Goal: Task Accomplishment & Management: Use online tool/utility

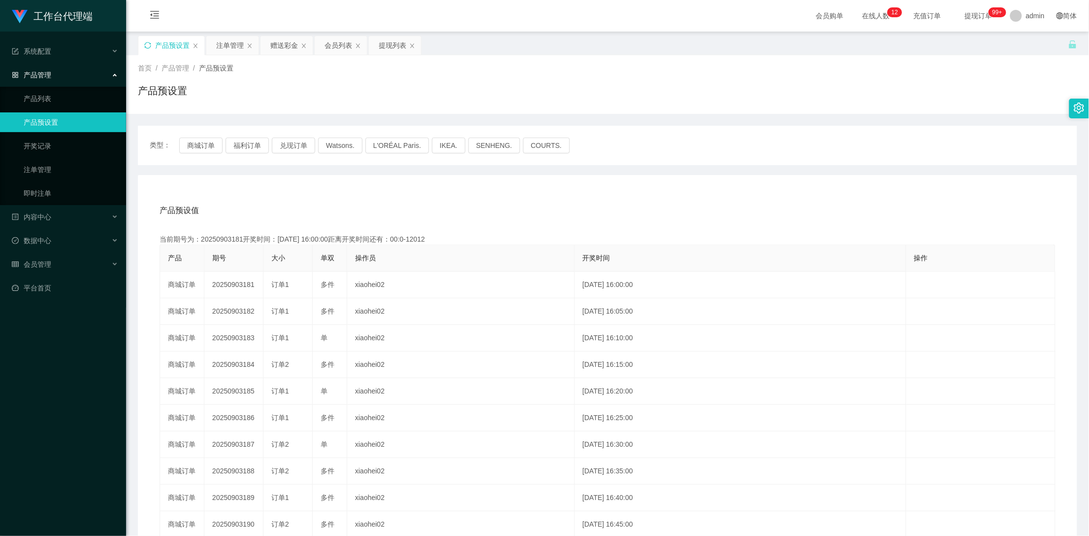
click at [147, 48] on icon "图标: sync" at bounding box center [147, 45] width 7 height 7
click at [275, 41] on div "赠送彩金" at bounding box center [284, 45] width 28 height 19
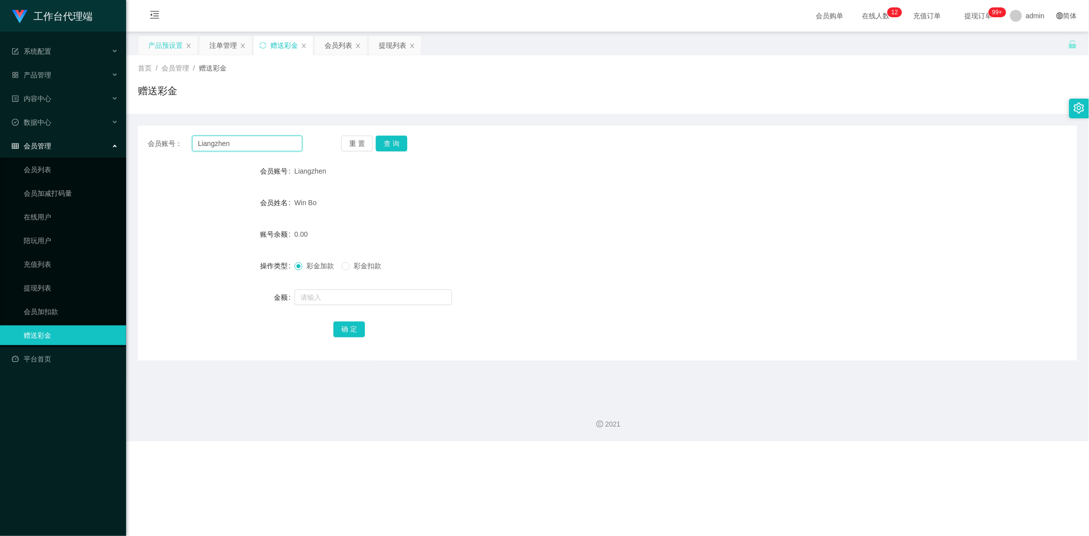
drag, startPoint x: 271, startPoint y: 145, endPoint x: 88, endPoint y: 156, distance: 183.6
click at [88, 156] on section "工作台代理端 系统配置 产品管理 产品列表 产品预设置 开奖记录 注单管理 即时注单 内容中心 数据中心 会员管理 会员列表 会员加减打码量 在线用户 陪玩用…" at bounding box center [544, 220] width 1089 height 441
click at [392, 144] on button "查 询" at bounding box center [392, 143] width 32 height 16
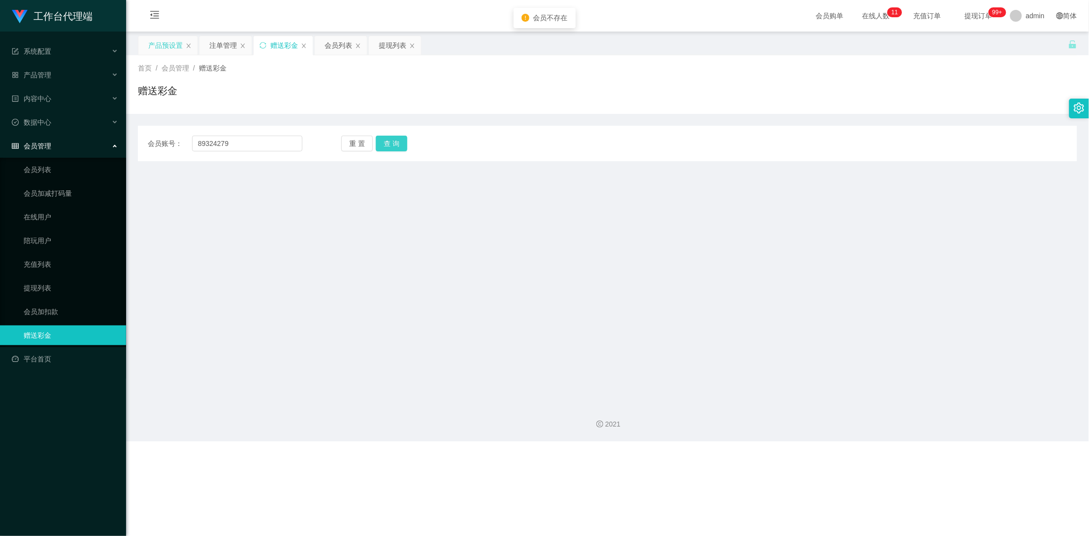
click at [392, 144] on button "查 询" at bounding box center [392, 143] width 32 height 16
click at [220, 142] on input "89324279" at bounding box center [247, 143] width 111 height 16
type input "89324979"
click at [392, 144] on button "查 询" at bounding box center [392, 143] width 32 height 16
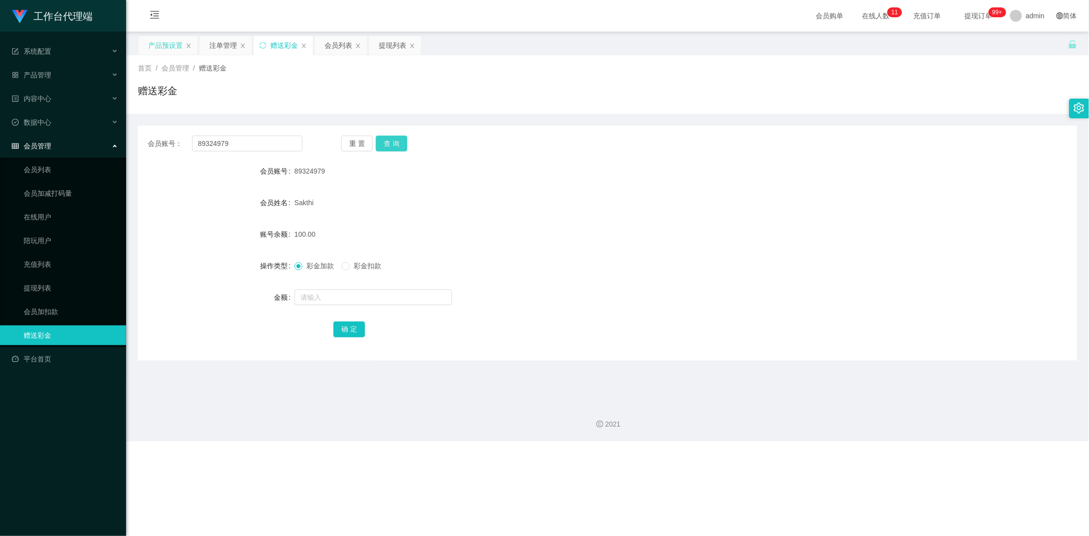
click at [394, 140] on button "查 询" at bounding box center [392, 143] width 32 height 16
click at [394, 140] on button "查 询" at bounding box center [397, 143] width 42 height 16
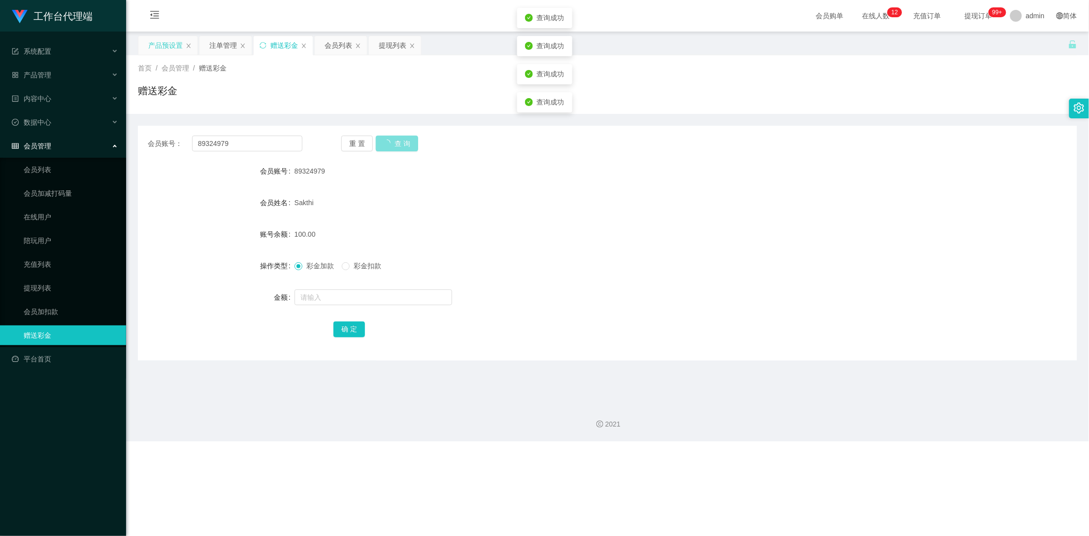
click at [394, 140] on button "查 询" at bounding box center [397, 143] width 42 height 16
drag, startPoint x: 246, startPoint y: 139, endPoint x: 119, endPoint y: 143, distance: 126.7
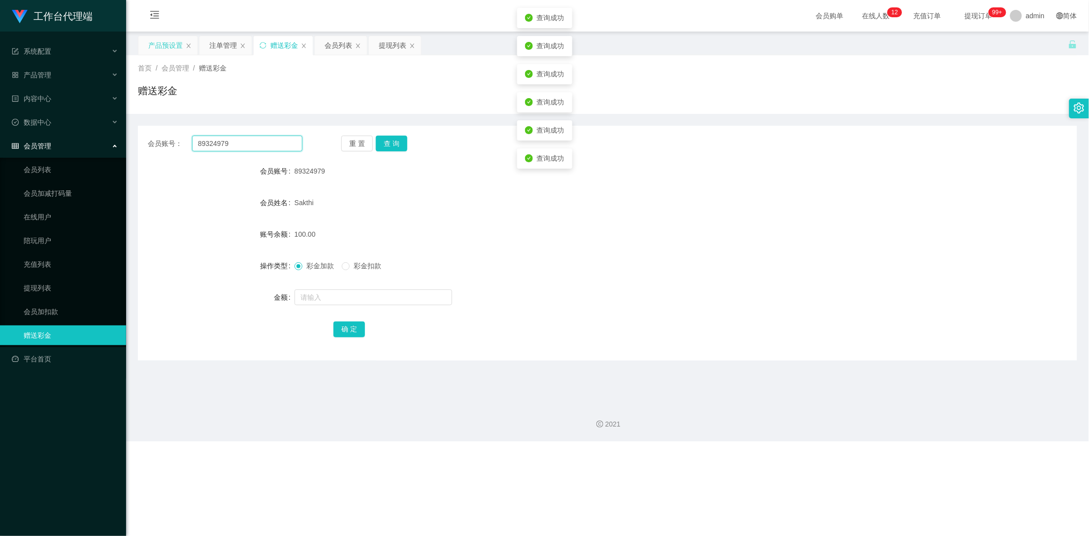
click at [110, 143] on section "工作台代理端 系统配置 产品管理 产品列表 产品预设置 开奖记录 注单管理 即时注单 内容中心 数据中心 会员管理 会员列表 会员加减打码量 在线用户 陪玩用…" at bounding box center [544, 220] width 1089 height 441
click at [221, 51] on div "注单管理" at bounding box center [223, 45] width 28 height 19
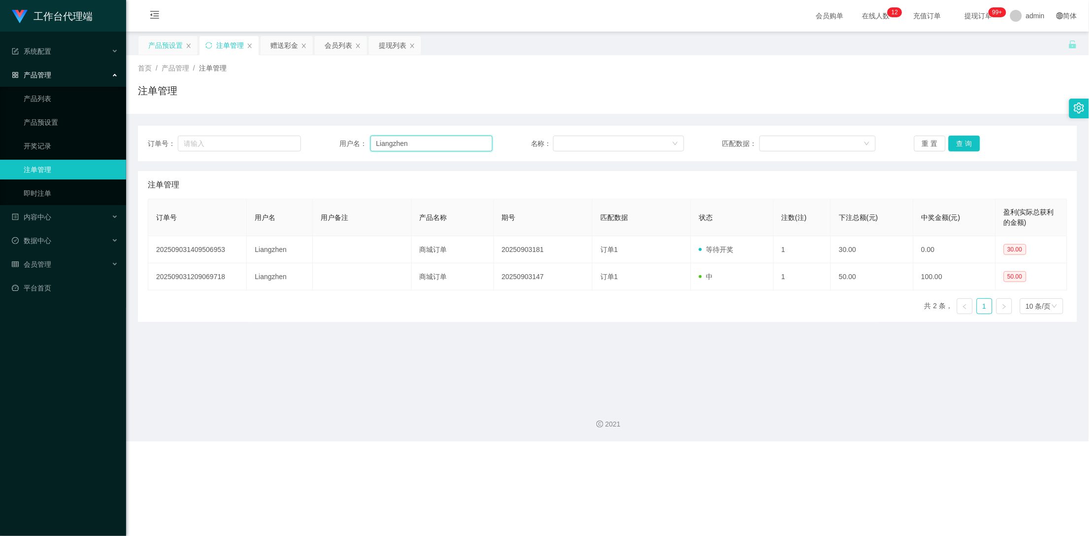
drag, startPoint x: 424, startPoint y: 151, endPoint x: 301, endPoint y: 142, distance: 124.0
click at [302, 142] on div "订单号： 用户名： Liangzhen 名称： 匹配数据： 重 置 查 询" at bounding box center [608, 143] width 920 height 16
paste input "89324979"
type input "89324979"
click at [957, 147] on button "查 询" at bounding box center [965, 143] width 32 height 16
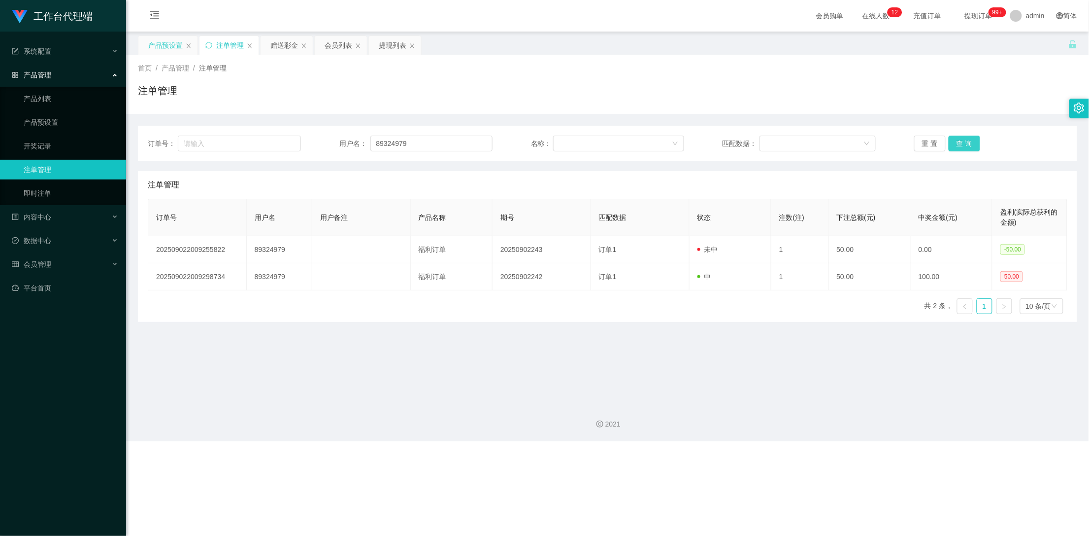
click at [957, 147] on button "查 询" at bounding box center [965, 143] width 32 height 16
click at [958, 148] on button "查 询" at bounding box center [970, 143] width 42 height 16
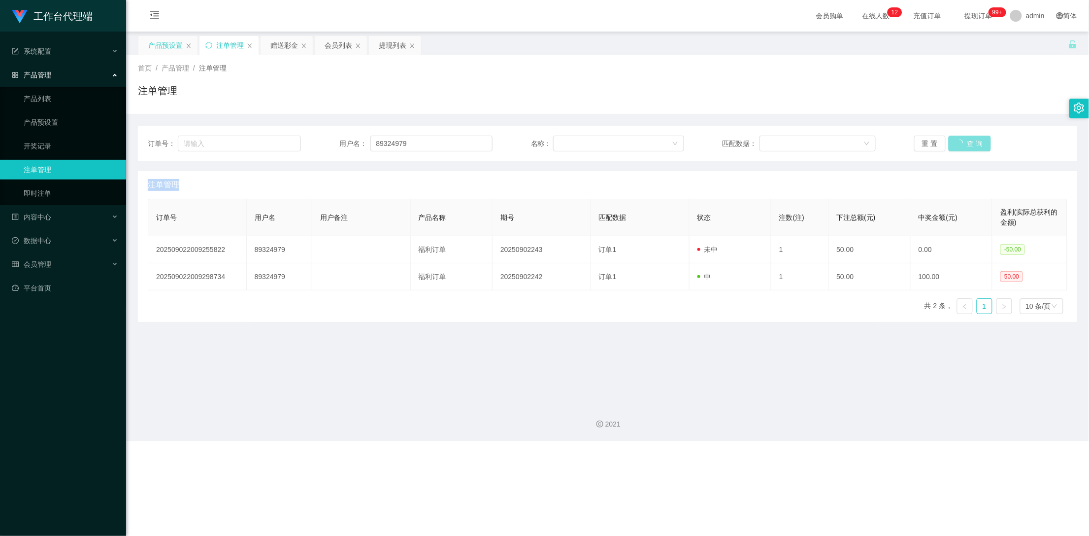
click at [958, 148] on div "重 置 查 询" at bounding box center [990, 143] width 153 height 16
click at [958, 148] on button "查 询" at bounding box center [965, 143] width 32 height 16
click at [958, 148] on div "重 置 查 询" at bounding box center [990, 143] width 153 height 16
click at [958, 148] on button "查 询" at bounding box center [965, 143] width 32 height 16
drag, startPoint x: 958, startPoint y: 148, endPoint x: 957, endPoint y: 153, distance: 5.0
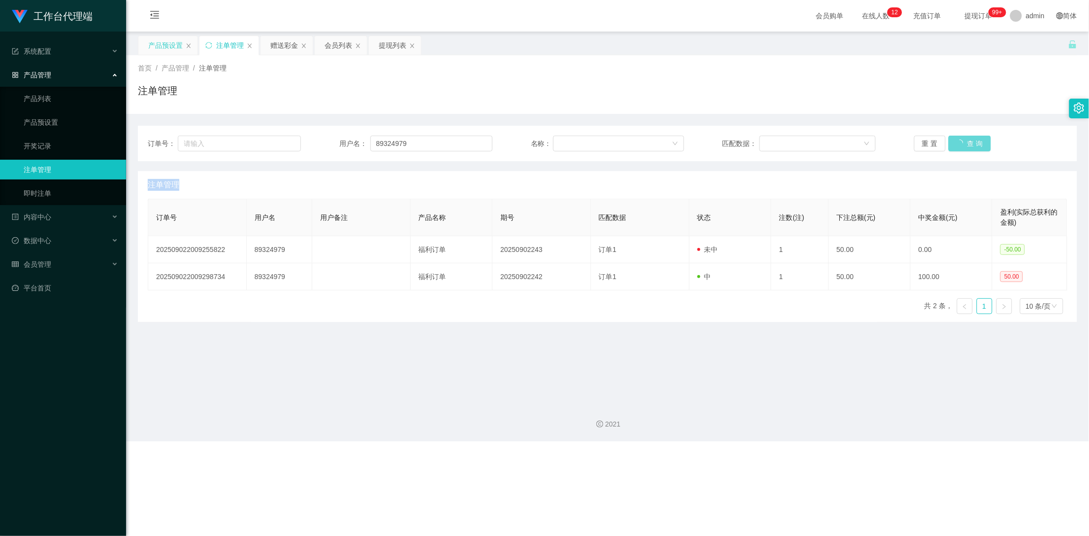
click at [958, 148] on div "重 置 查 询" at bounding box center [990, 143] width 153 height 16
drag, startPoint x: 974, startPoint y: 141, endPoint x: 964, endPoint y: 143, distance: 9.5
click at [972, 141] on button "查 询" at bounding box center [965, 143] width 32 height 16
click at [968, 141] on button "查 询" at bounding box center [965, 143] width 32 height 16
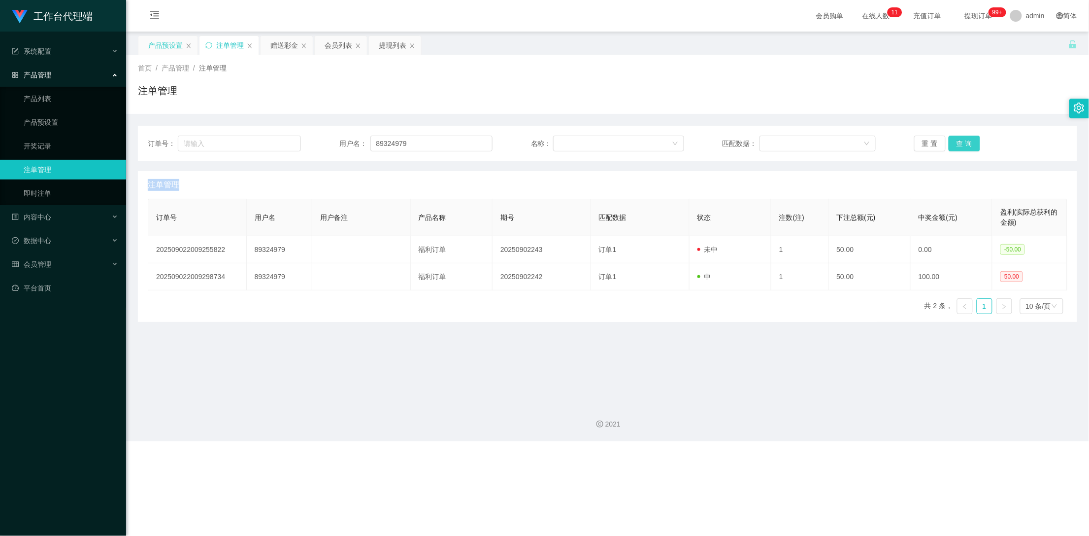
click at [968, 141] on button "查 询" at bounding box center [965, 143] width 32 height 16
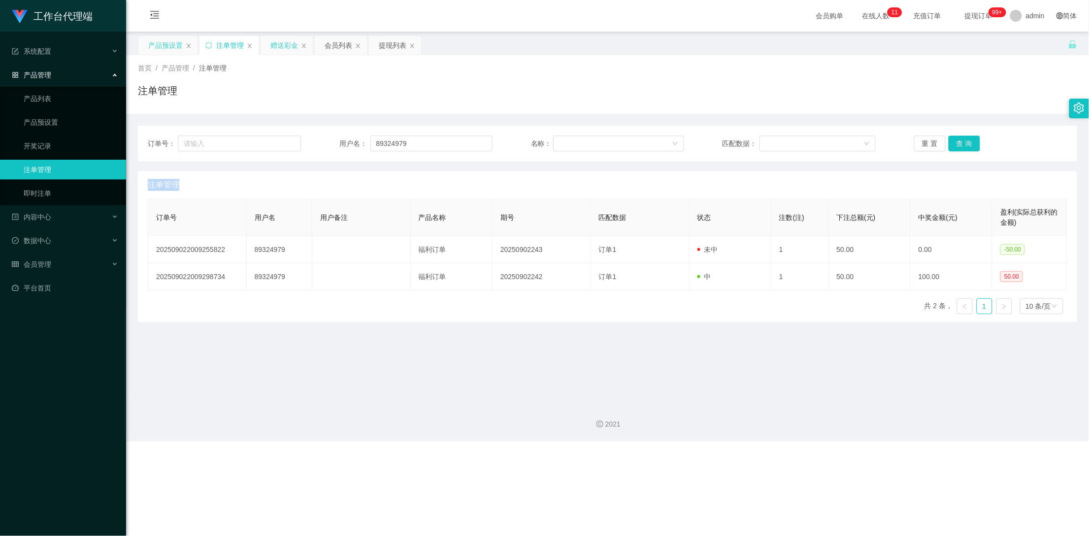
click at [277, 44] on div "赠送彩金" at bounding box center [284, 45] width 28 height 19
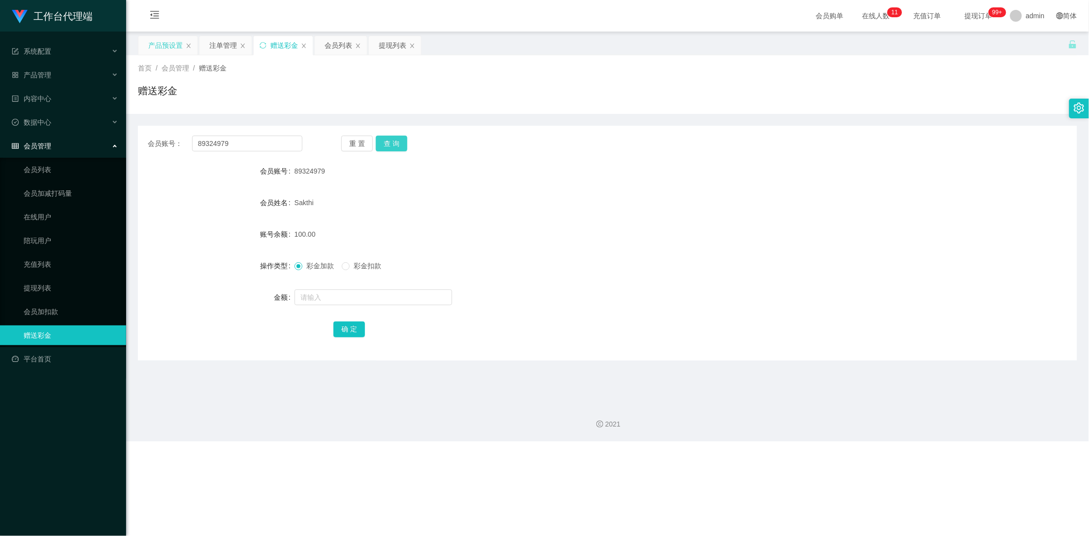
click at [393, 142] on button "查 询" at bounding box center [392, 143] width 32 height 16
click at [171, 46] on div "产品预设置" at bounding box center [165, 45] width 34 height 19
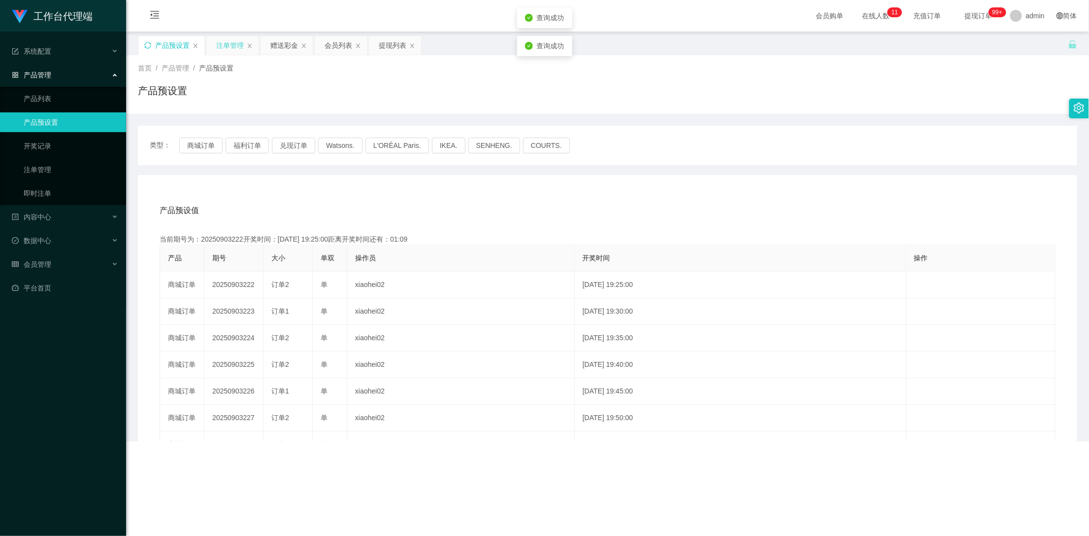
click at [225, 47] on div "注单管理" at bounding box center [230, 45] width 28 height 19
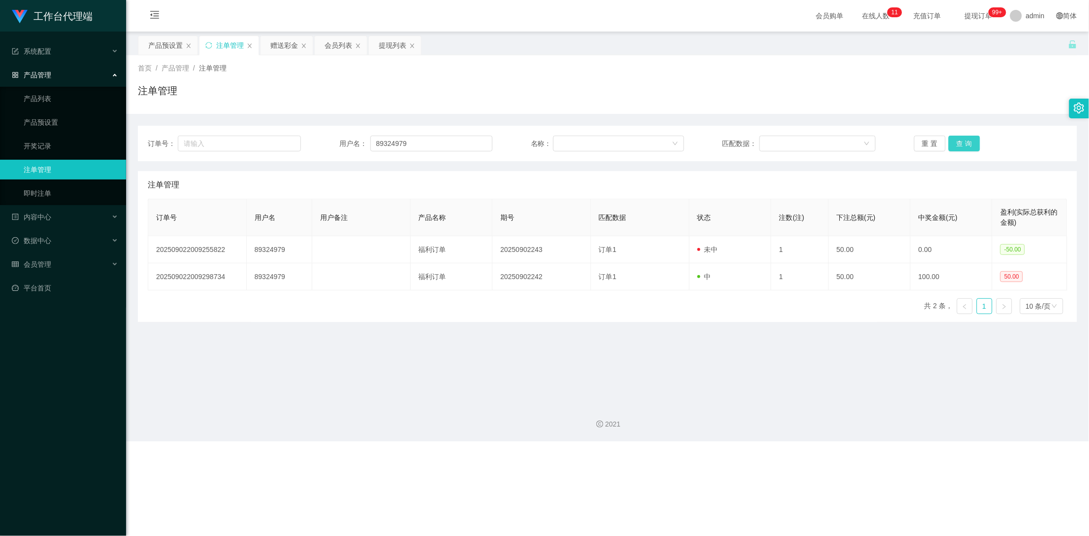
click at [966, 141] on button "查 询" at bounding box center [965, 143] width 32 height 16
click at [967, 141] on button "查 询" at bounding box center [965, 143] width 32 height 16
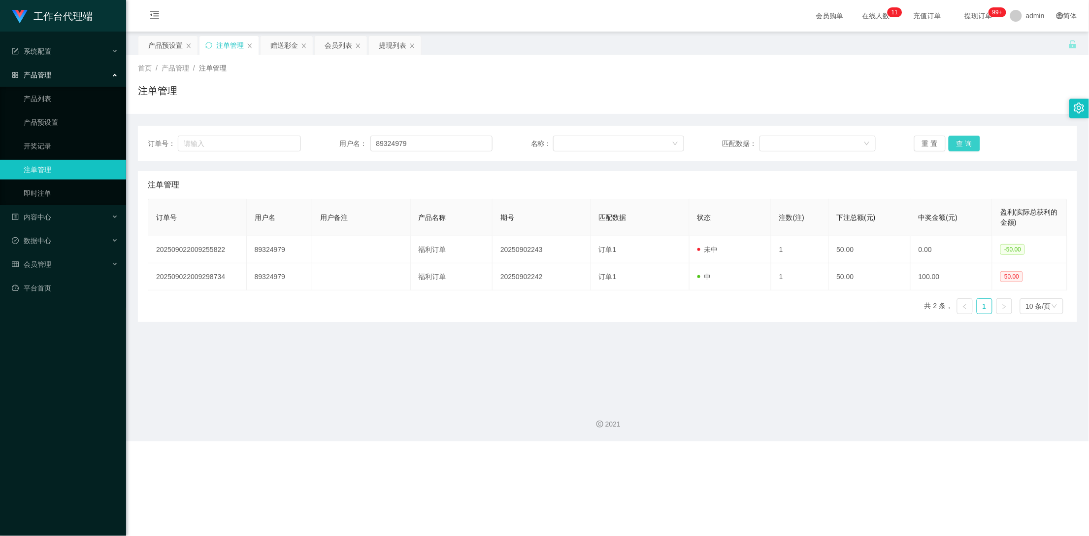
click at [967, 142] on button "查 询" at bounding box center [965, 143] width 32 height 16
click at [967, 142] on div "重 置 查 询" at bounding box center [990, 143] width 153 height 16
click at [967, 140] on button "查 询" at bounding box center [965, 143] width 32 height 16
click at [967, 140] on div "重 置 查 询" at bounding box center [990, 143] width 153 height 16
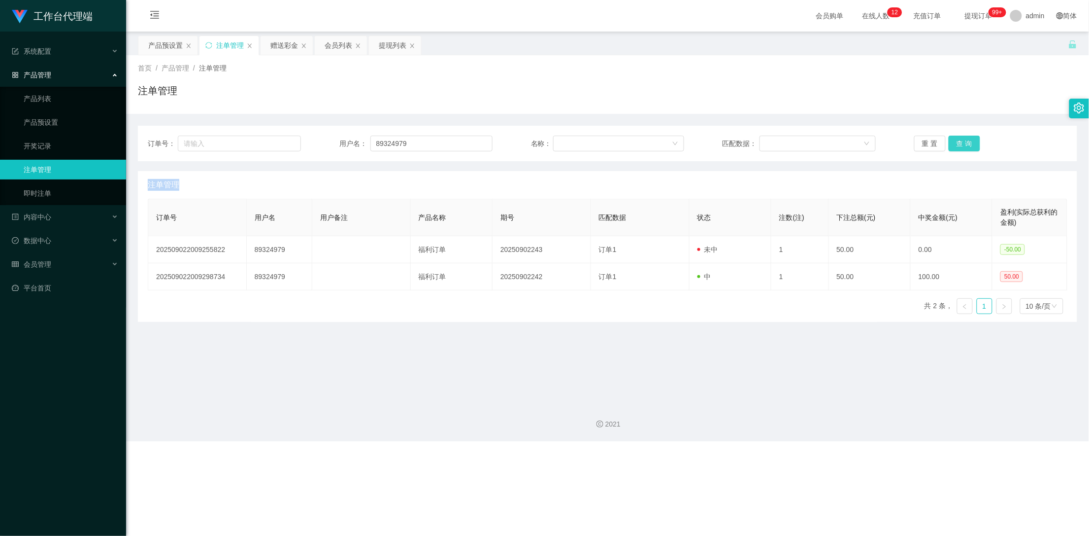
click at [967, 140] on button "查 询" at bounding box center [965, 143] width 32 height 16
click at [967, 140] on div "重 置 查 询" at bounding box center [990, 143] width 153 height 16
click at [287, 42] on div "赠送彩金" at bounding box center [284, 45] width 28 height 19
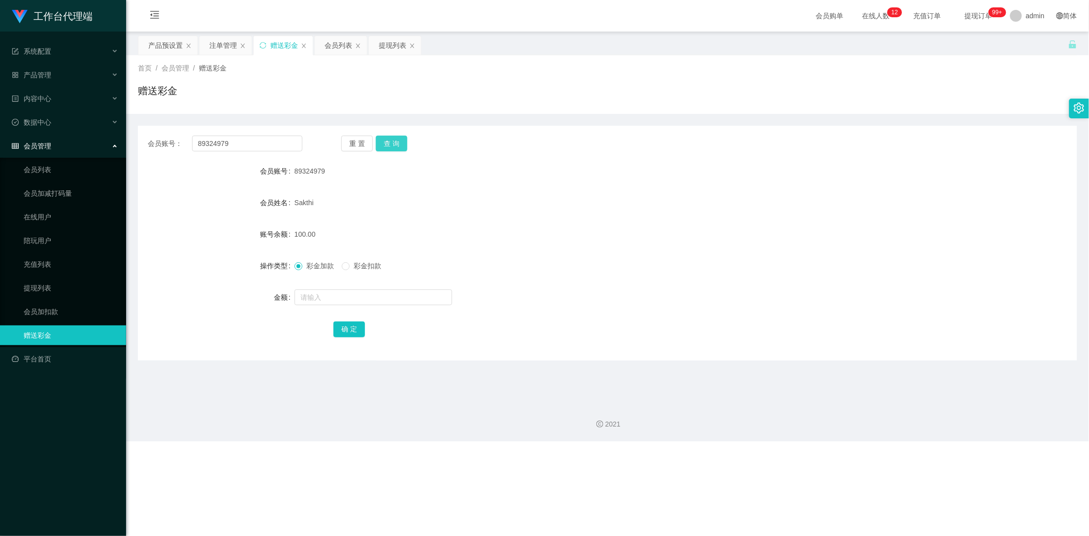
click at [393, 140] on button "查 询" at bounding box center [392, 143] width 32 height 16
click at [393, 140] on div "重 置 查 询" at bounding box center [418, 143] width 155 height 16
drag, startPoint x: 393, startPoint y: 140, endPoint x: 413, endPoint y: 139, distance: 20.2
click at [393, 140] on button "查 询" at bounding box center [392, 143] width 32 height 16
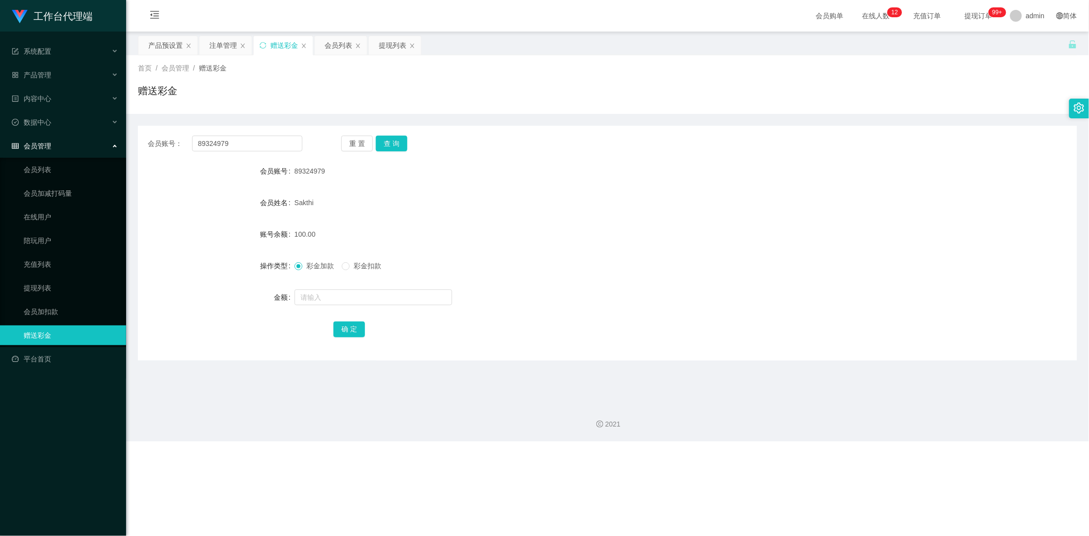
click at [388, 207] on div "Sakthi" at bounding box center [569, 203] width 548 height 20
click at [398, 145] on button "查 询" at bounding box center [392, 143] width 32 height 16
click at [398, 145] on div "重 置 查 询" at bounding box center [418, 143] width 155 height 16
drag, startPoint x: 257, startPoint y: 140, endPoint x: 176, endPoint y: 142, distance: 80.8
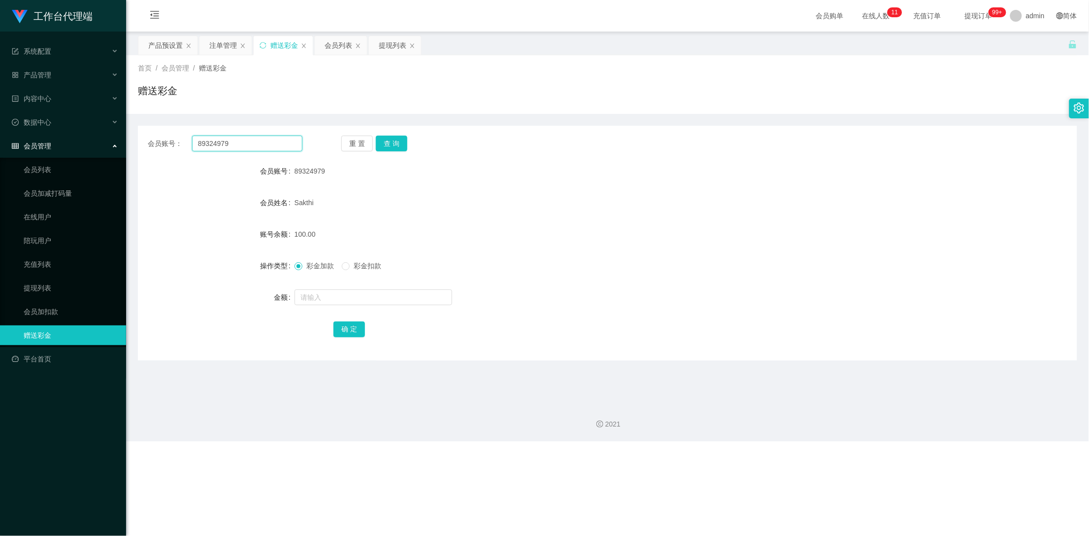
click at [176, 142] on div "会员账号： 89324979" at bounding box center [225, 143] width 155 height 16
click at [403, 141] on button "查 询" at bounding box center [392, 143] width 32 height 16
click at [403, 140] on button "查 询" at bounding box center [392, 143] width 32 height 16
click at [249, 141] on input "89324979" at bounding box center [247, 143] width 111 height 16
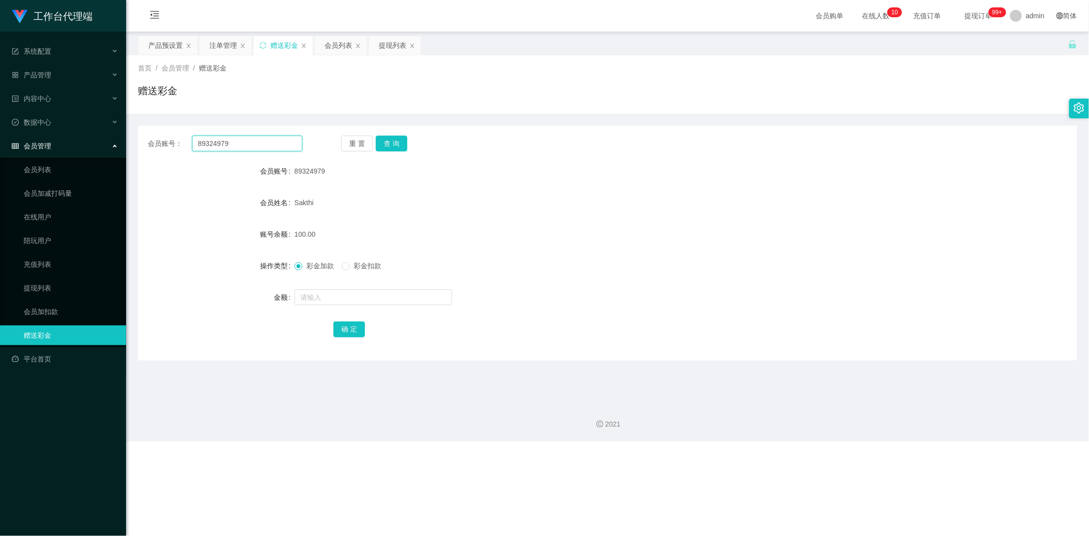
drag, startPoint x: 249, startPoint y: 141, endPoint x: 190, endPoint y: 140, distance: 59.1
click at [190, 140] on div "会员账号： 89324979" at bounding box center [225, 143] width 155 height 16
click at [158, 47] on div "产品预设置" at bounding box center [165, 45] width 34 height 19
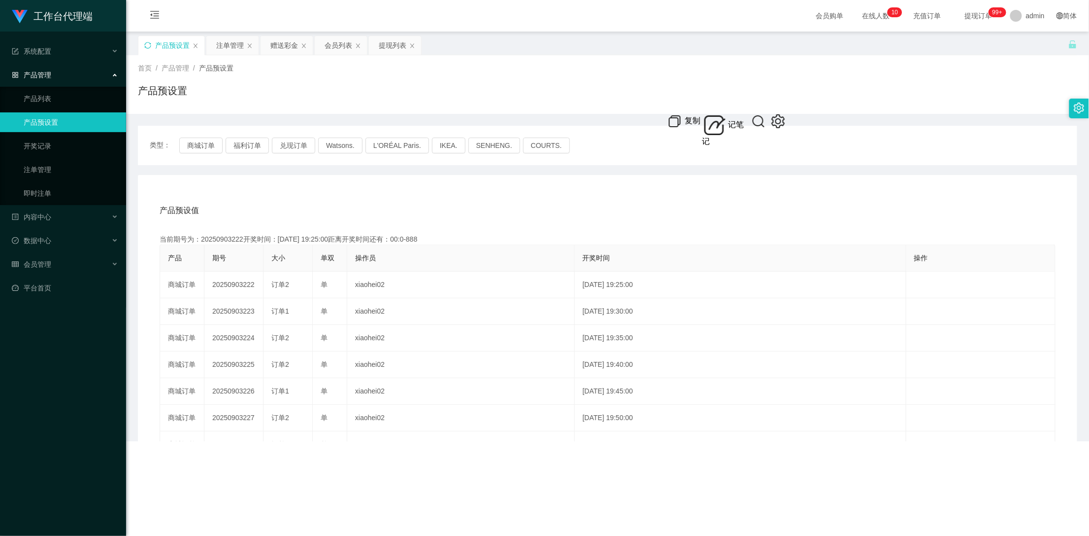
click at [147, 44] on icon "图标: sync" at bounding box center [147, 45] width 7 height 7
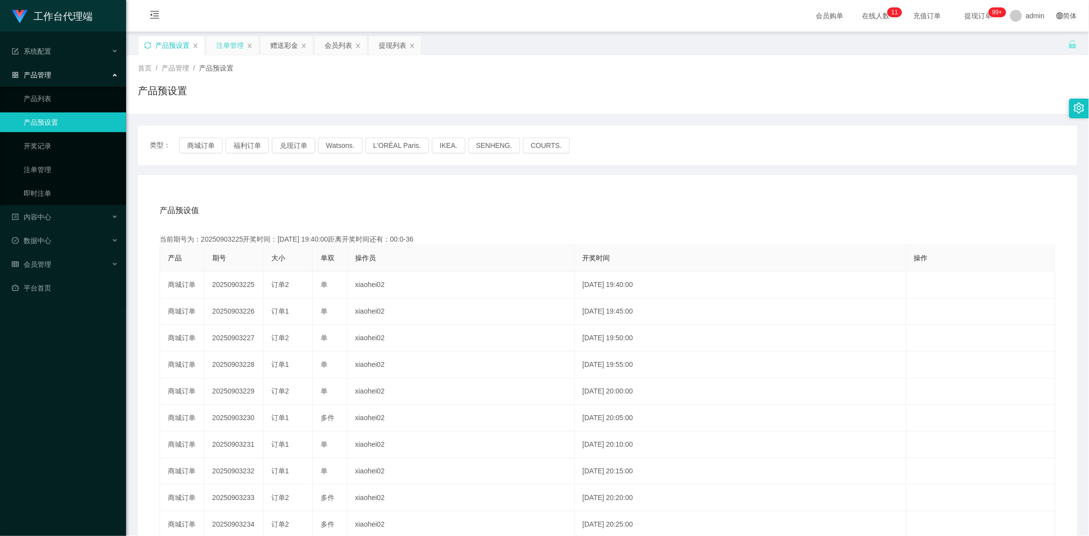
click at [228, 42] on div "注单管理" at bounding box center [230, 45] width 28 height 19
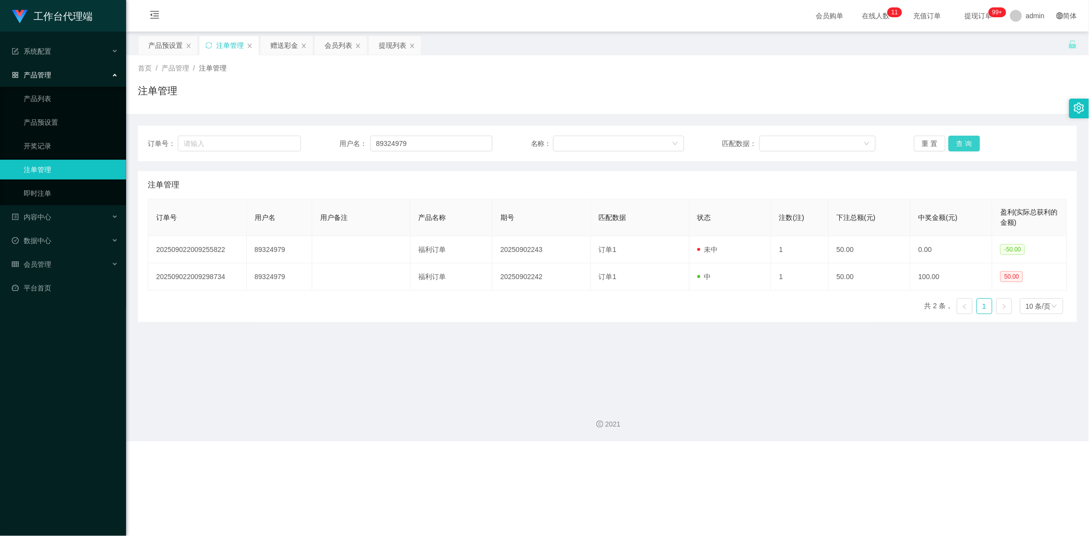
click at [963, 141] on button "查 询" at bounding box center [965, 143] width 32 height 16
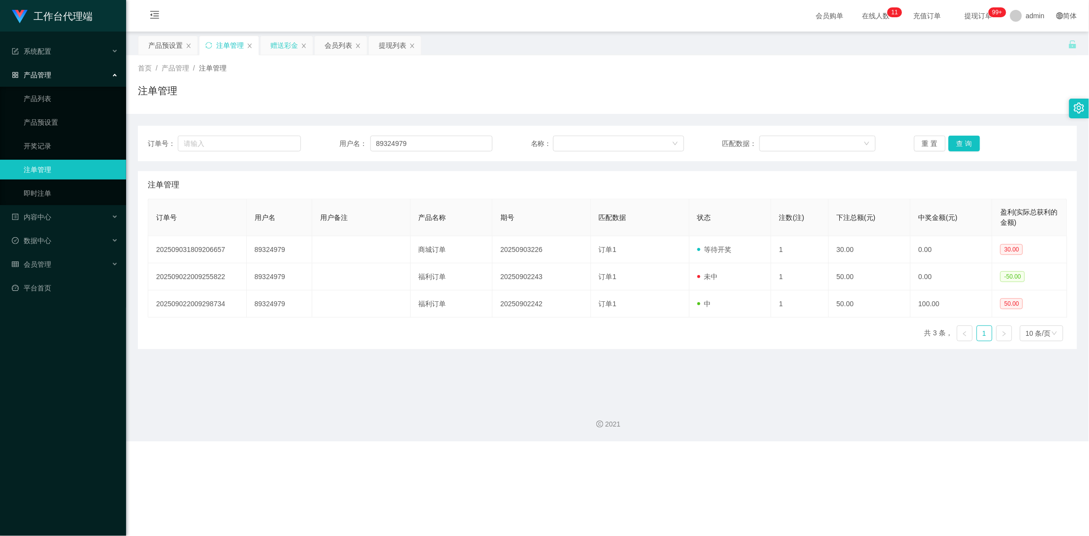
click at [284, 40] on div "赠送彩金" at bounding box center [284, 45] width 28 height 19
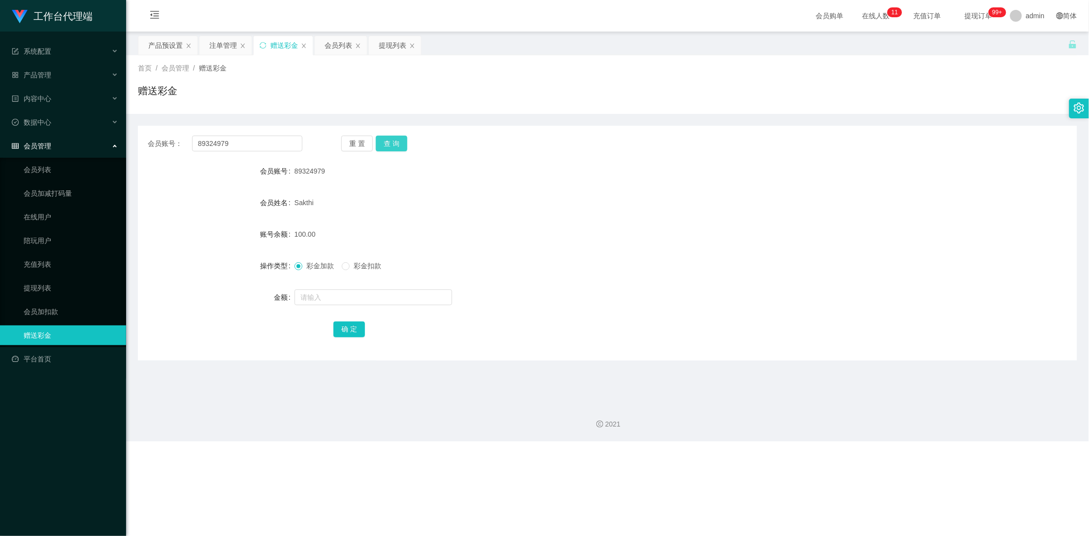
click at [390, 145] on button "查 询" at bounding box center [392, 143] width 32 height 16
click at [402, 140] on button "查 询" at bounding box center [392, 143] width 32 height 16
drag, startPoint x: 257, startPoint y: 144, endPoint x: 150, endPoint y: 141, distance: 107.4
click at [150, 141] on div "会员账号： 89324979" at bounding box center [225, 143] width 155 height 16
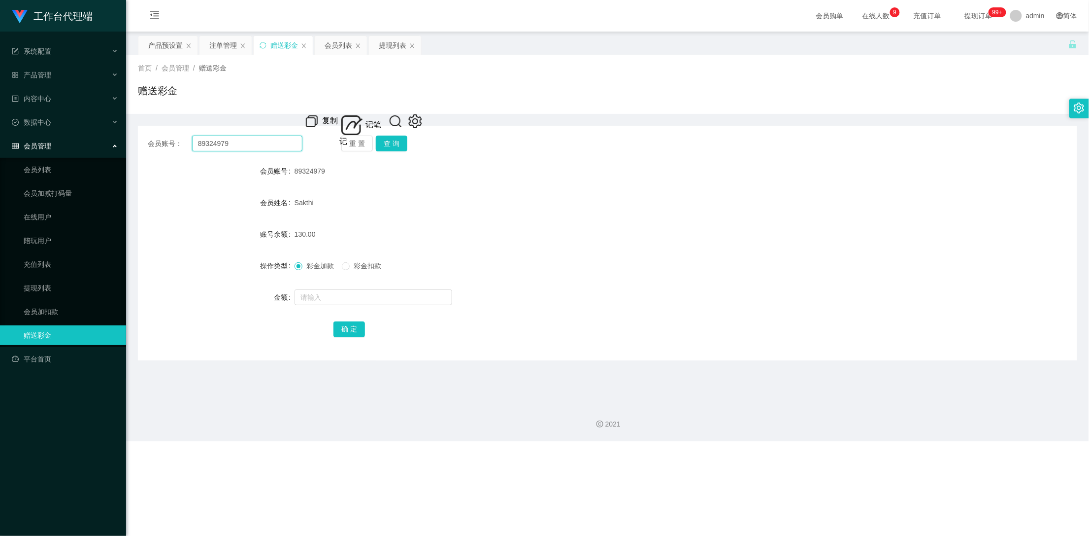
paste input "系统没有匹配出盈利单任务，无需继续！本次限时订单任务活动已结束。"
type input "系"
type input "98075146"
click at [353, 327] on button "确 定" at bounding box center [350, 329] width 32 height 16
click at [390, 147] on button "查 询" at bounding box center [392, 143] width 32 height 16
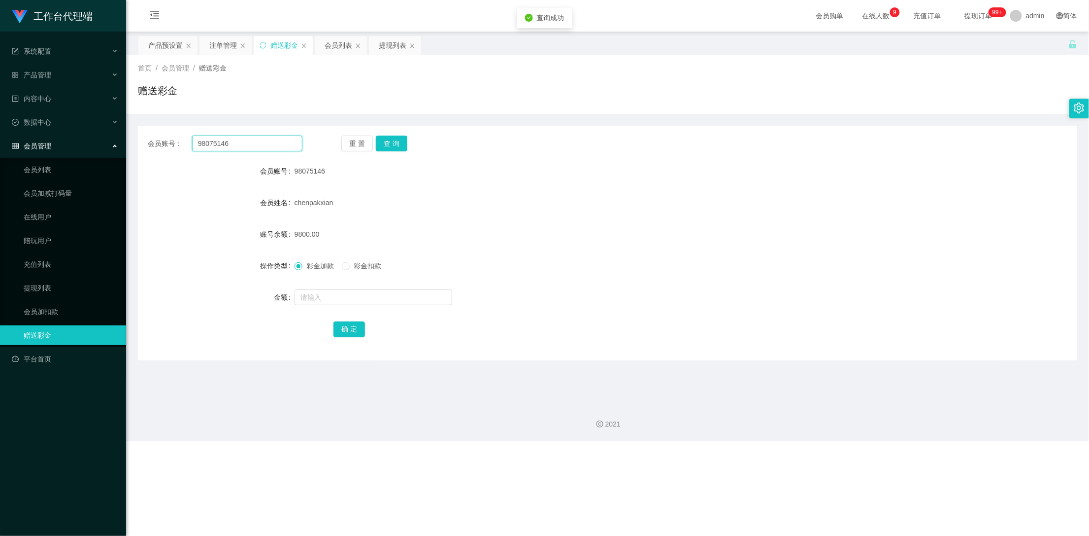
drag, startPoint x: 243, startPoint y: 141, endPoint x: 171, endPoint y: 143, distance: 72.0
click at [171, 143] on div "会员账号： 98075146" at bounding box center [225, 143] width 155 height 16
